Goal: Complete application form

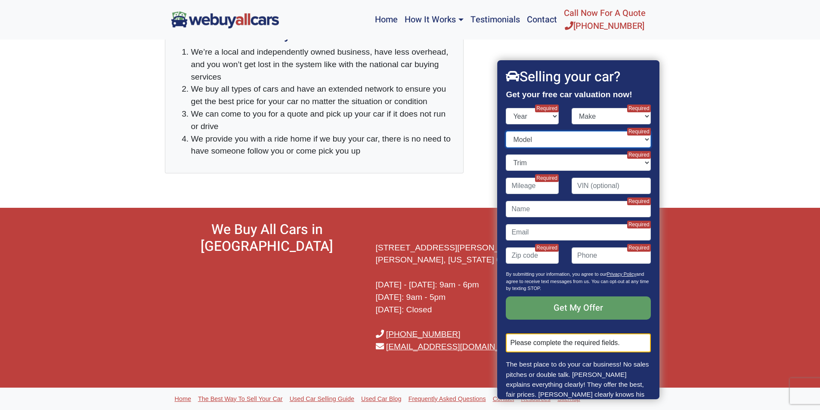
drag, startPoint x: 0, startPoint y: 0, endPoint x: 535, endPoint y: 133, distance: 551.4
click at [535, 133] on select "Model" at bounding box center [578, 139] width 145 height 16
click at [506, 131] on select "Model" at bounding box center [578, 139] width 145 height 16
click at [535, 156] on select "Trim" at bounding box center [578, 163] width 145 height 16
click at [506, 155] on select "Trim" at bounding box center [578, 163] width 145 height 16
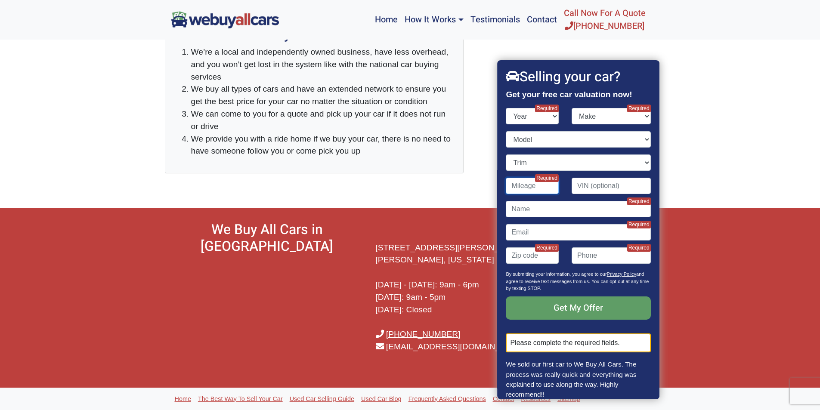
click at [516, 182] on input "Contact form" at bounding box center [532, 186] width 53 height 16
type input "25"
click at [535, 204] on input "Contact form" at bounding box center [578, 209] width 145 height 16
type input "[PERSON_NAME]"
click at [535, 228] on input "Contact form" at bounding box center [578, 232] width 145 height 16
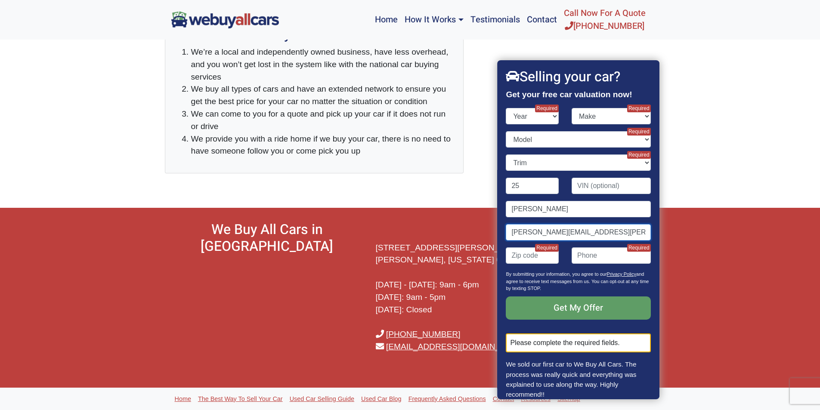
type input "[PERSON_NAME][EMAIL_ADDRESS][PERSON_NAME][DOMAIN_NAME]"
click at [516, 251] on input "Contact form" at bounding box center [532, 255] width 53 height 16
type input "08105"
click at [579, 251] on input "(" at bounding box center [611, 255] width 79 height 16
type input "(151) 643-4600"
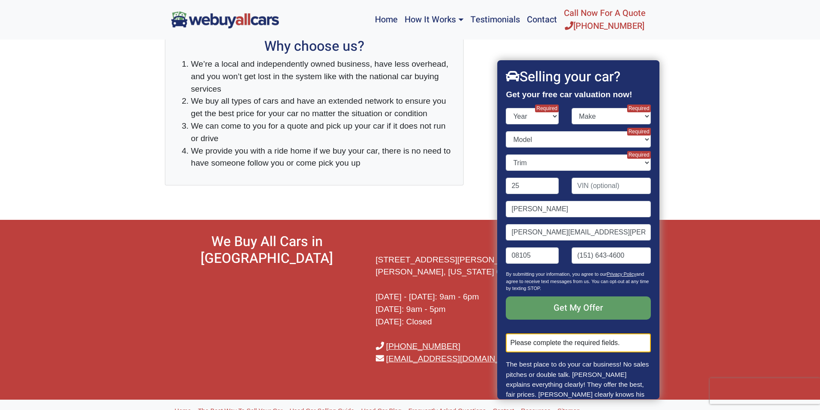
scroll to position [1182, 0]
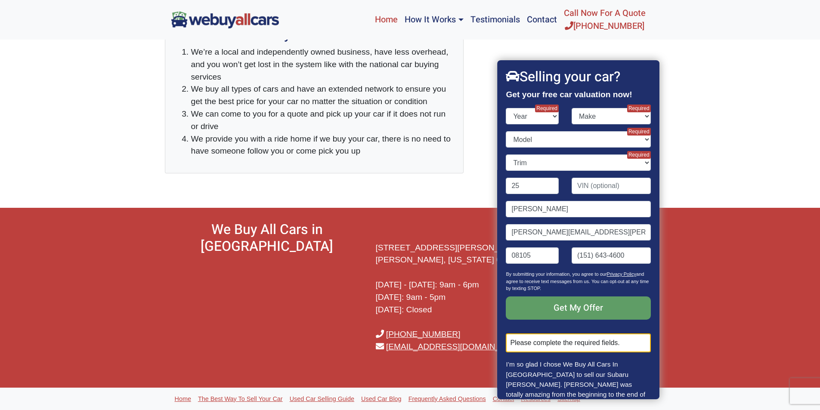
click at [379, 36] on link "Home" at bounding box center [386, 19] width 30 height 33
